Goal: Task Accomplishment & Management: Complete application form

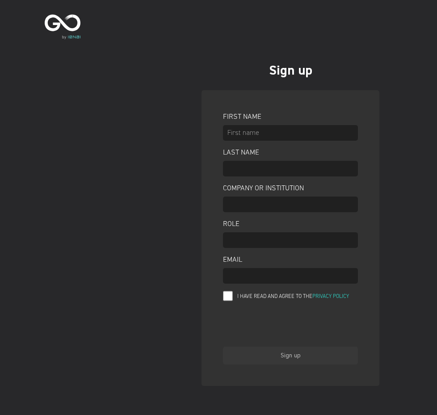
click at [247, 128] on input "text" at bounding box center [290, 133] width 135 height 16
type input "[PERSON_NAME]"
click at [256, 169] on input "Last name" at bounding box center [290, 169] width 135 height 16
type input "[PERSON_NAME]"
click at [274, 202] on input "Company or Institution" at bounding box center [290, 205] width 135 height 16
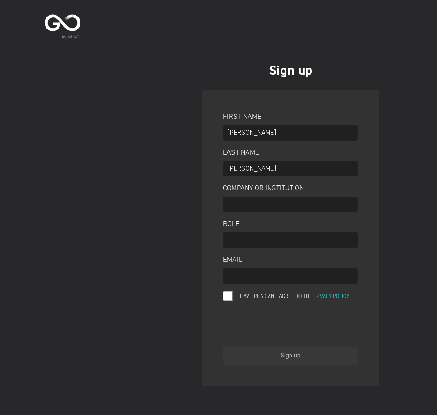
type input "Open Cosmos"
click at [254, 239] on input "Role" at bounding box center [290, 241] width 135 height 16
type input "Systems Engineer"
click at [254, 276] on input "Email" at bounding box center [290, 276] width 135 height 16
type input "[PERSON_NAME][EMAIL_ADDRESS][PERSON_NAME][DOMAIN_NAME]"
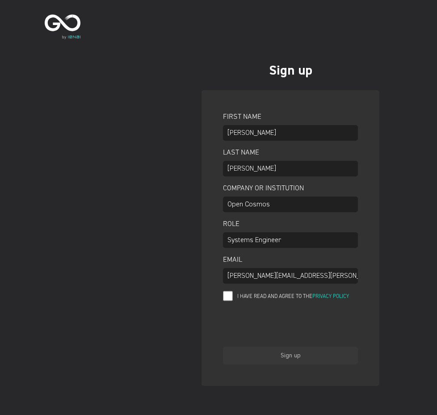
click at [227, 298] on input "I have read and agree to the Privacy Policy" at bounding box center [228, 296] width 10 height 11
checkbox input "true"
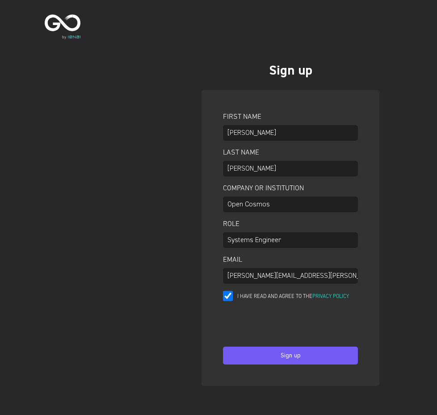
click at [298, 355] on div "Sign up" at bounding box center [291, 356] width 34 height 21
